Goal: Task Accomplishment & Management: Use online tool/utility

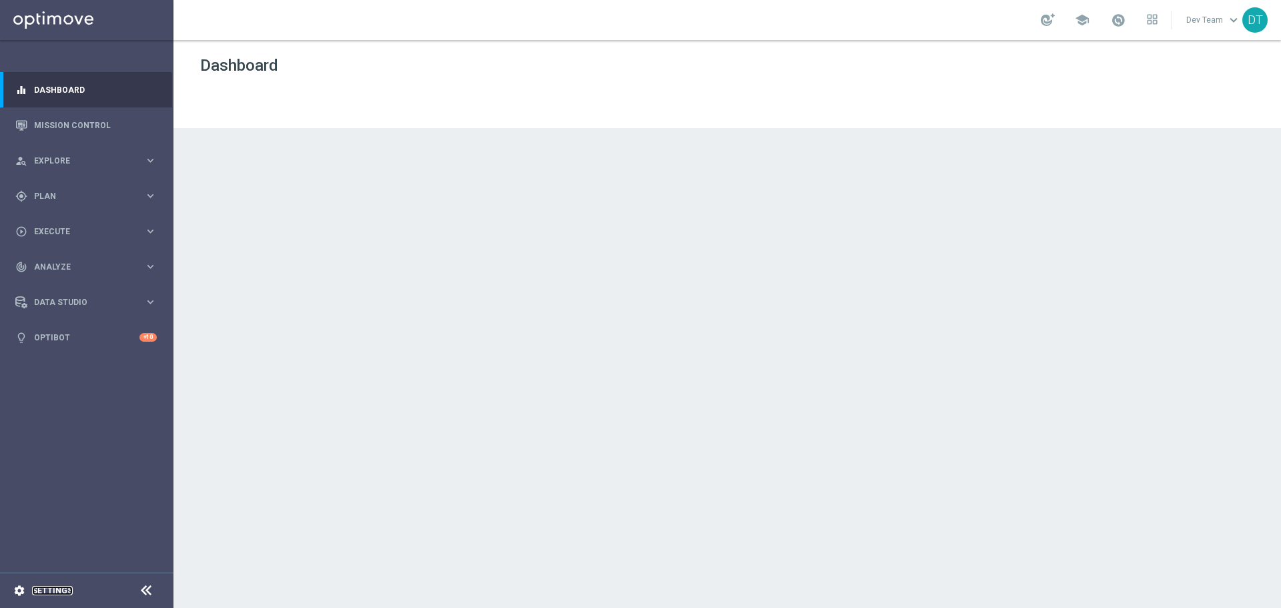
click at [54, 589] on link "Settings" at bounding box center [52, 591] width 41 height 8
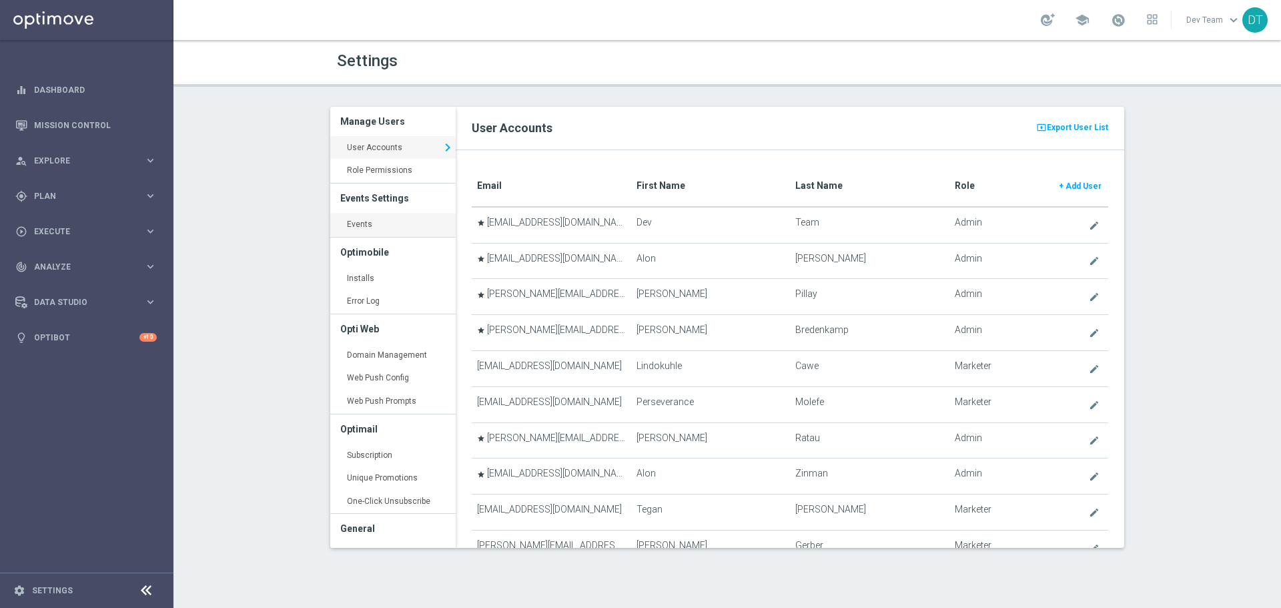
click at [362, 222] on link "Events keyboard_arrow_right" at bounding box center [392, 225] width 125 height 24
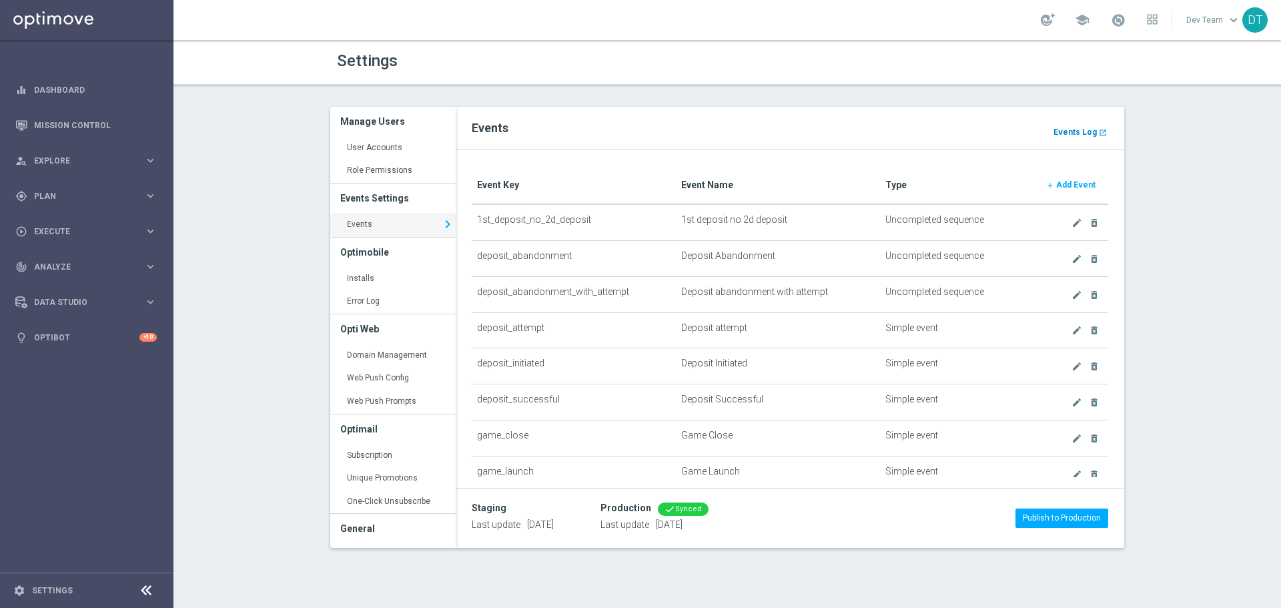
click at [1074, 131] on b "Events Log" at bounding box center [1075, 131] width 43 height 9
